Goal: Task Accomplishment & Management: Use online tool/utility

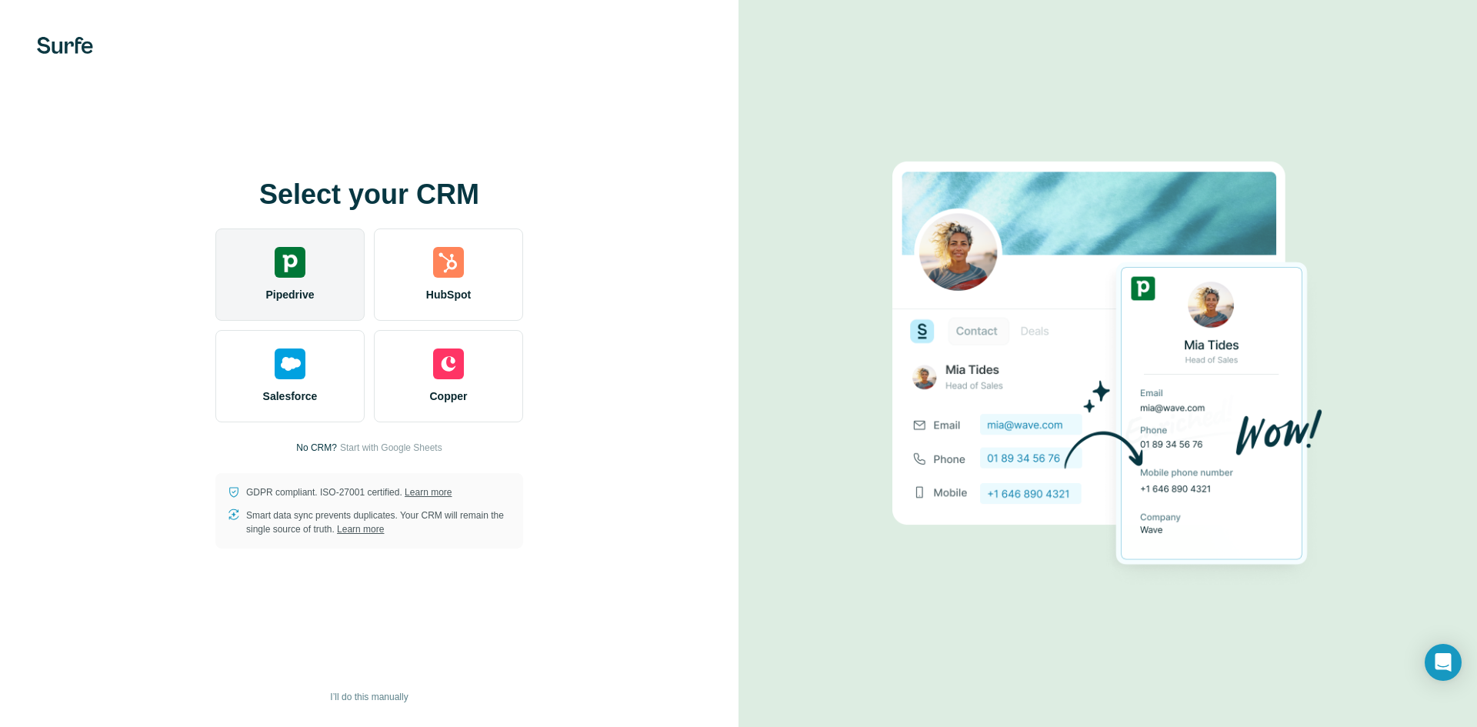
click at [308, 272] on div "Pipedrive" at bounding box center [289, 274] width 149 height 92
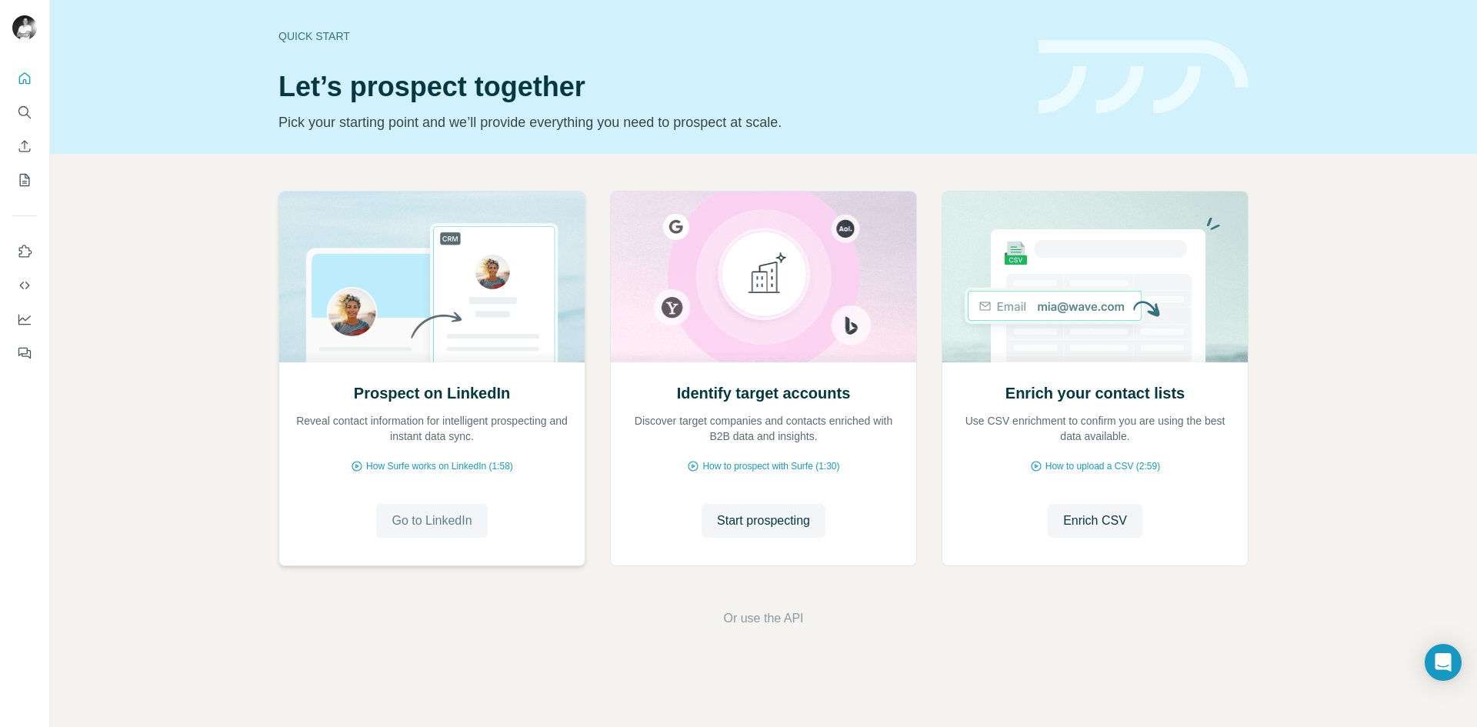
click at [436, 522] on span "Go to LinkedIn" at bounding box center [432, 521] width 80 height 18
